Goal: Navigation & Orientation: Find specific page/section

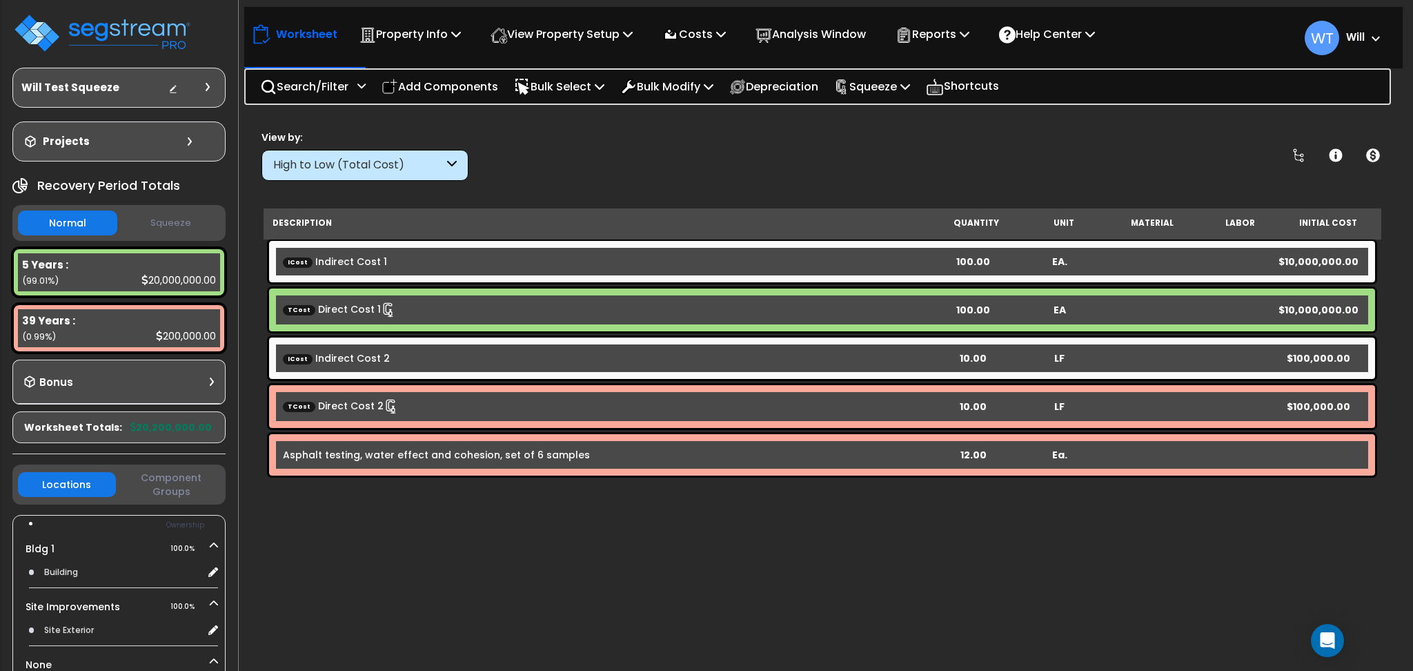
scroll to position [61, 0]
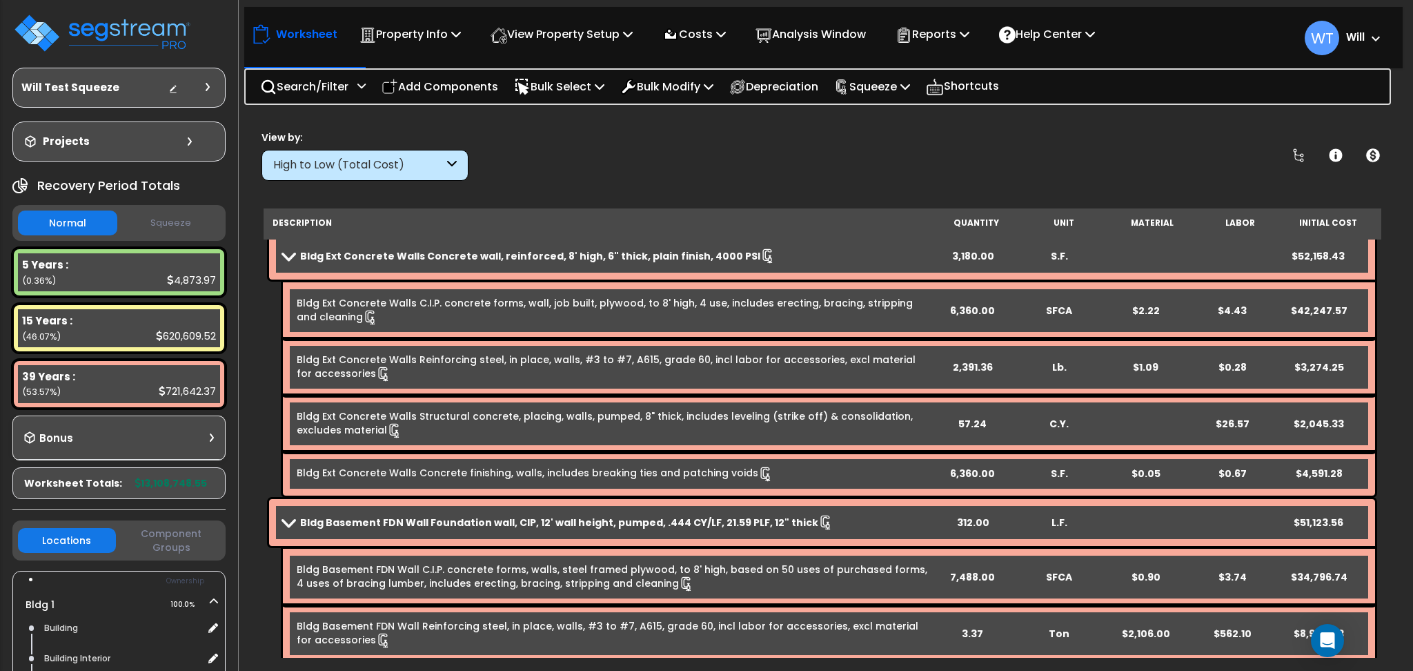
scroll to position [3311, 0]
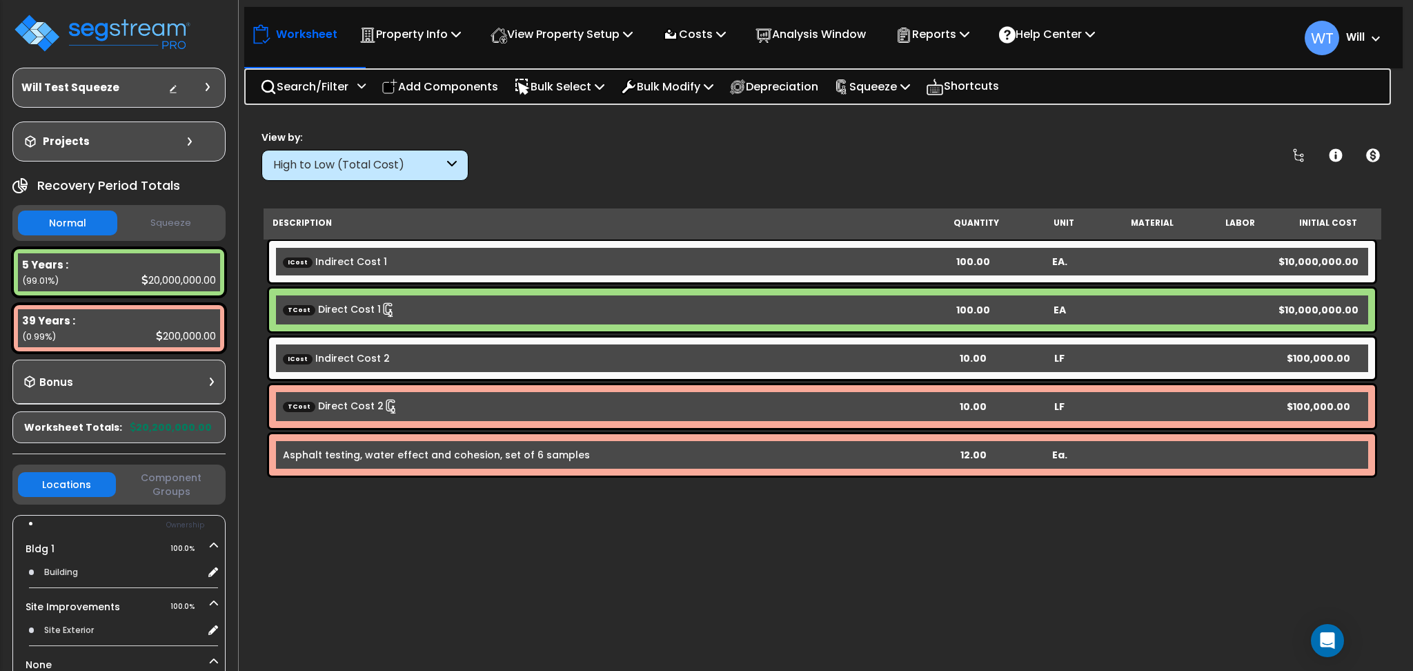
scroll to position [61, 0]
